Goal: Consume media (video, audio)

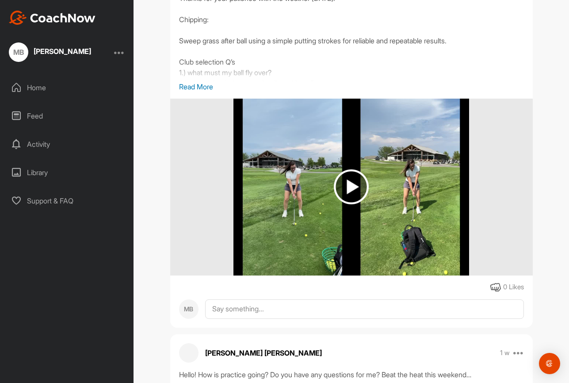
scroll to position [205, 0]
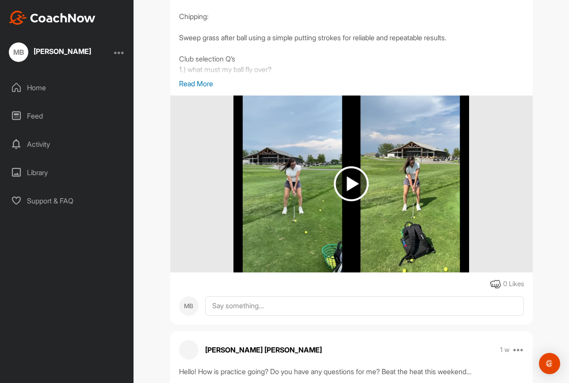
click at [352, 190] on img at bounding box center [351, 183] width 35 height 35
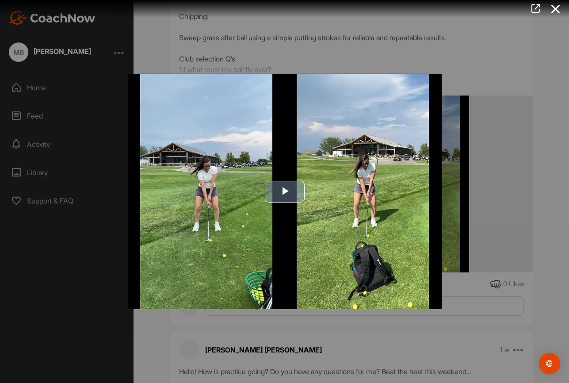
click at [285, 191] on span "Video Player" at bounding box center [285, 191] width 0 height 0
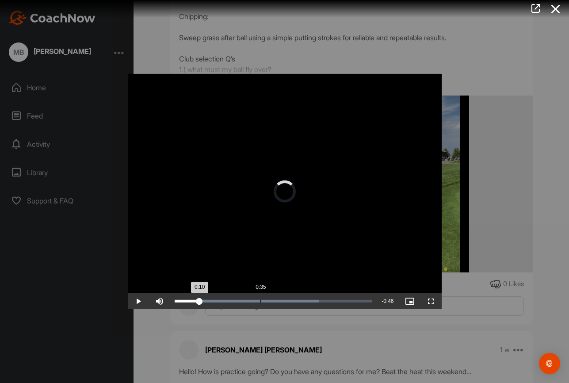
click at [260, 299] on div "Loaded : 73.17% 0:35 0:10" at bounding box center [273, 301] width 206 height 16
click at [270, 298] on div "Loaded : 78.82% 0:39 0:39" at bounding box center [273, 301] width 206 height 16
click at [282, 300] on div "Loaded : 78.82% 0:44 0:40" at bounding box center [274, 301] width 198 height 3
click at [295, 299] on div "Loaded : 78.82% 0:49 0:45" at bounding box center [273, 301] width 206 height 16
click at [308, 299] on div "Loaded : 78.82% 0:55 0:55" at bounding box center [273, 301] width 206 height 16
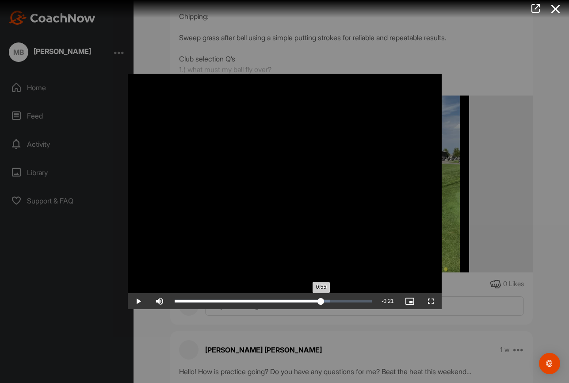
click at [321, 298] on div "Loaded : 78.82% 1:00 0:55" at bounding box center [273, 301] width 206 height 16
click at [336, 298] on div "Loaded : 78.82% 1:06 1:06" at bounding box center [273, 301] width 206 height 16
click at [351, 300] on div "Loaded : 78.82% 1:13 1:07" at bounding box center [274, 301] width 198 height 3
click at [352, 300] on div "1:13" at bounding box center [264, 301] width 178 height 3
click at [518, 70] on div at bounding box center [284, 191] width 569 height 383
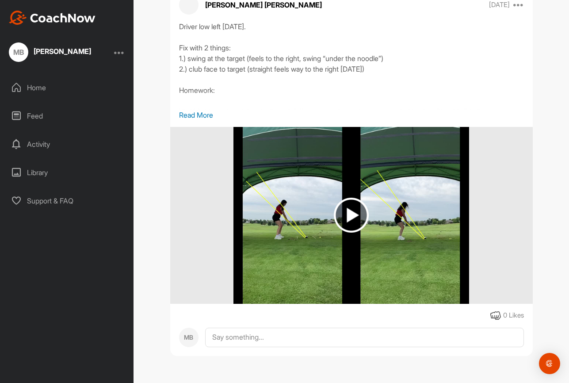
scroll to position [1940, 0]
click at [356, 223] on img at bounding box center [351, 215] width 35 height 35
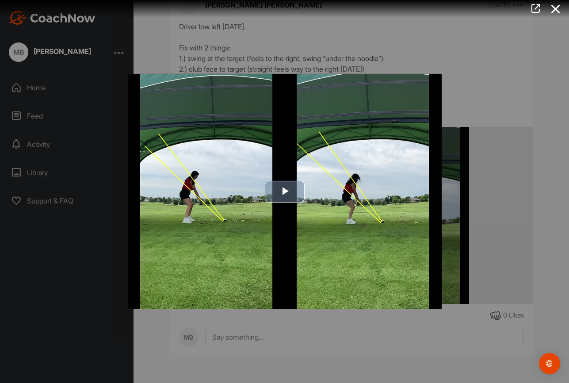
click at [285, 191] on span "Video Player" at bounding box center [285, 191] width 0 height 0
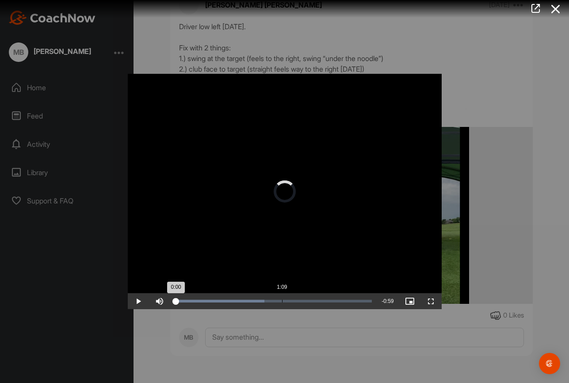
click at [282, 300] on div "Loaded : 45.66% 1:09 0:00" at bounding box center [274, 301] width 198 height 3
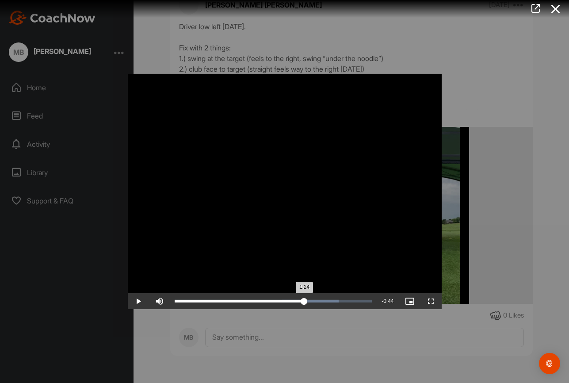
click at [304, 298] on div "Loaded : 83.09% 1:24 1:24" at bounding box center [273, 301] width 206 height 16
click at [317, 299] on div "Loaded : 100.00% 1:33 1:33" at bounding box center [273, 301] width 206 height 16
click at [332, 302] on div "Loaded : 100.00% 1:42 1:35" at bounding box center [274, 301] width 198 height 3
click at [359, 301] on div "Loaded : 100.00% 2:00 2:00" at bounding box center [274, 301] width 198 height 3
click at [273, 303] on div "Loaded : 100.00% 1:04 2:01" at bounding box center [273, 301] width 206 height 16
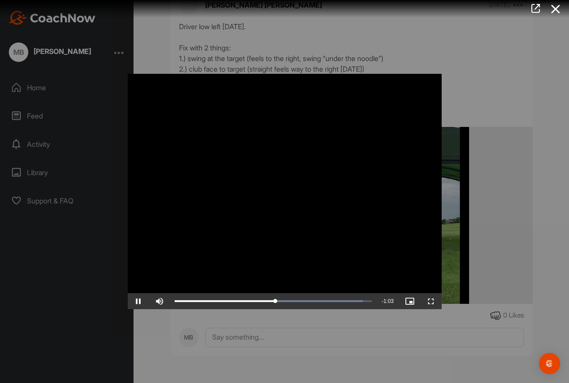
scroll to position [0, 0]
click at [474, 85] on div at bounding box center [284, 191] width 569 height 383
